Goal: Transaction & Acquisition: Obtain resource

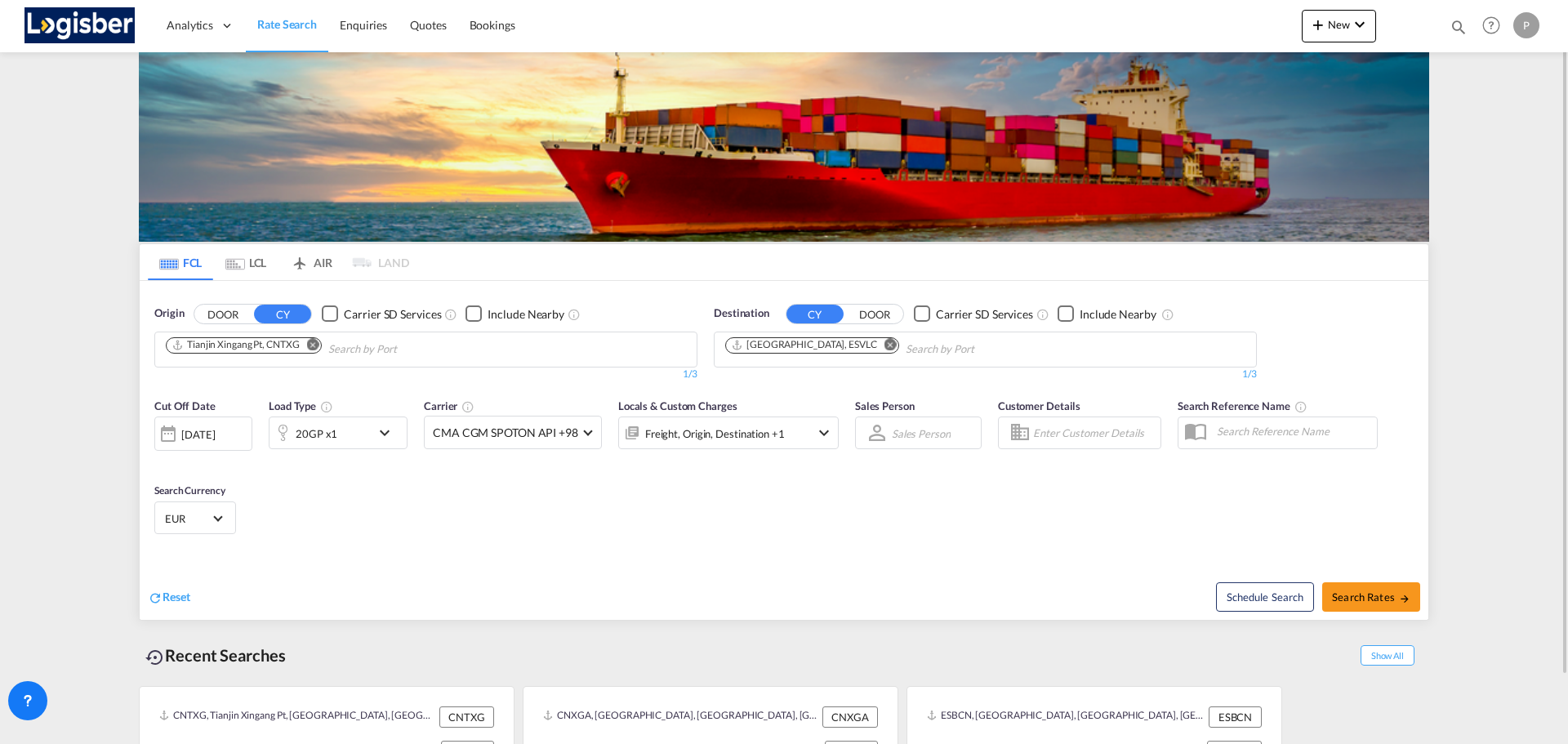
click at [319, 343] on md-icon "Remove" at bounding box center [313, 343] width 12 height 12
click at [315, 345] on md-icon "Remove" at bounding box center [313, 343] width 12 height 12
click at [885, 348] on md-icon "Remove" at bounding box center [890, 343] width 12 height 12
click at [192, 356] on body "Analytics Dashboard Rate Search Enquiries Quotes Bookings" at bounding box center [784, 372] width 1568 height 744
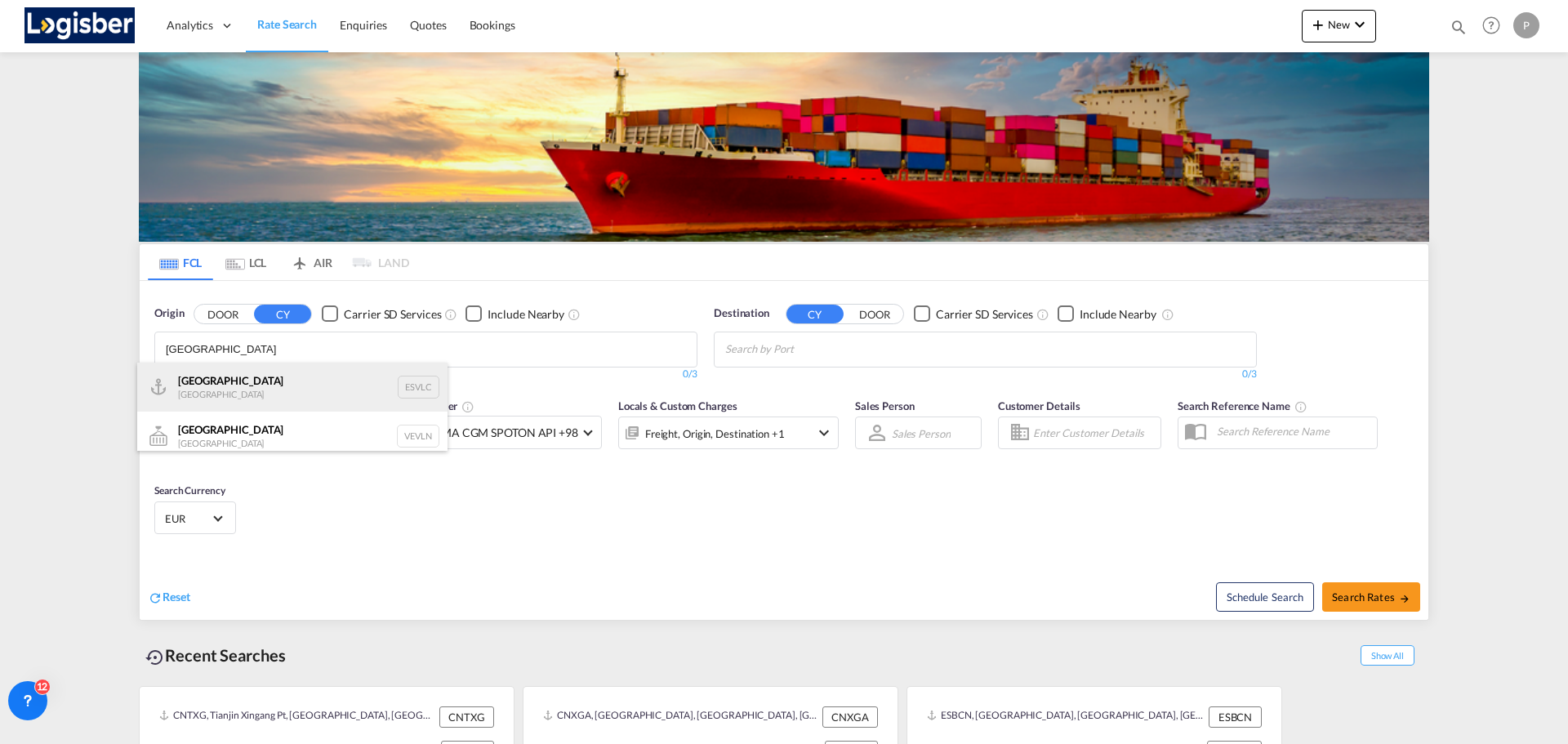
type input "[GEOGRAPHIC_DATA]"
click at [250, 382] on div "Valencia [GEOGRAPHIC_DATA] ESVLC" at bounding box center [292, 387] width 310 height 49
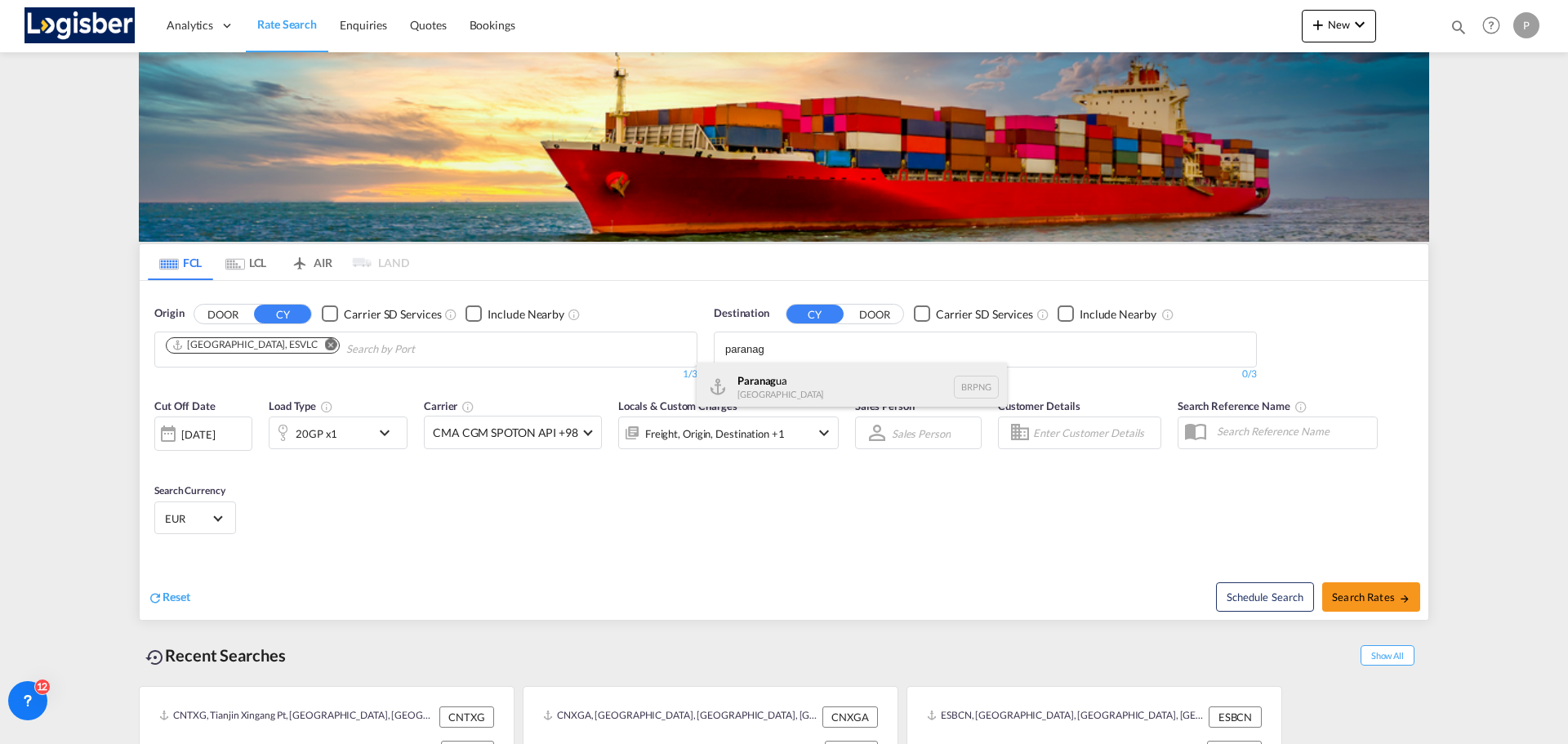
type input "paranag"
click at [777, 389] on div "Paranag ua [GEOGRAPHIC_DATA] BRPNG" at bounding box center [852, 387] width 310 height 49
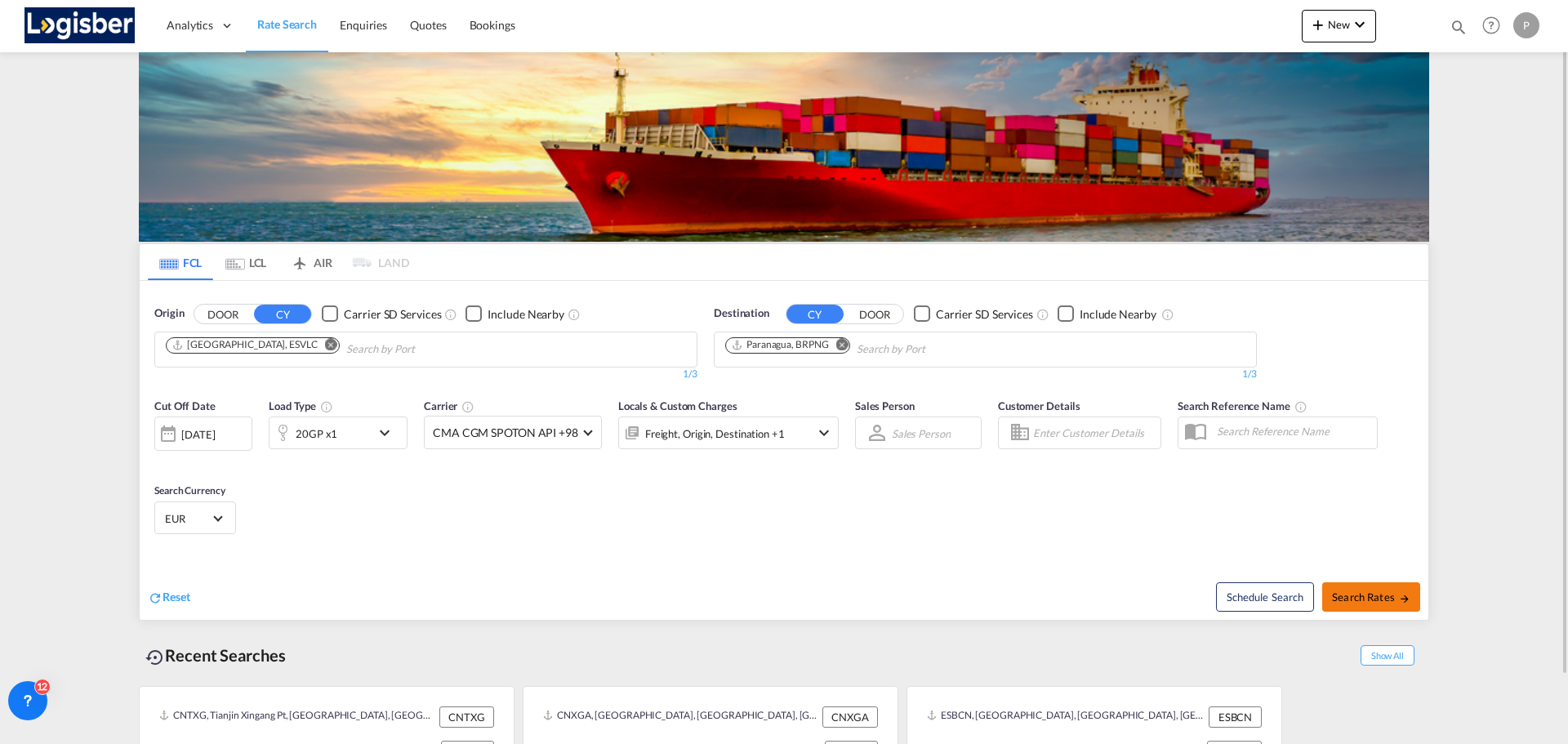
click at [1357, 595] on span "Search Rates" at bounding box center [1371, 597] width 78 height 13
type input "ESVLC to BRPNG / [DATE]"
